Goal: Check status: Check status

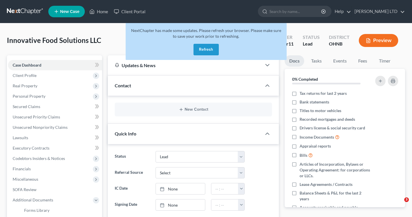
select select "10"
click at [203, 47] on button "Refresh" at bounding box center [206, 50] width 25 height 12
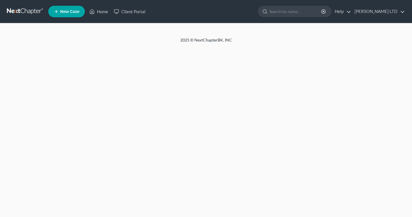
select select "10"
